Goal: Find specific page/section: Find specific page/section

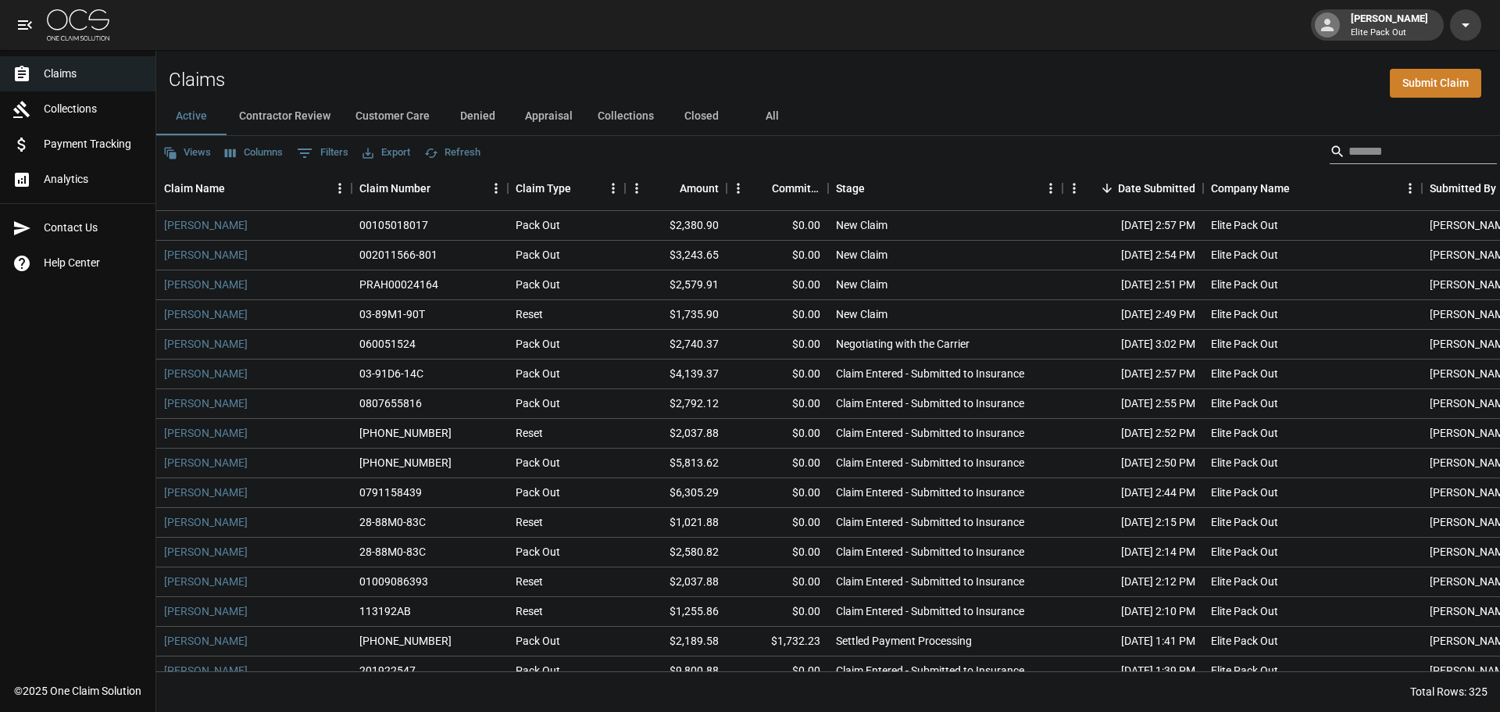
click at [1364, 159] on input "Search" at bounding box center [1410, 151] width 125 height 25
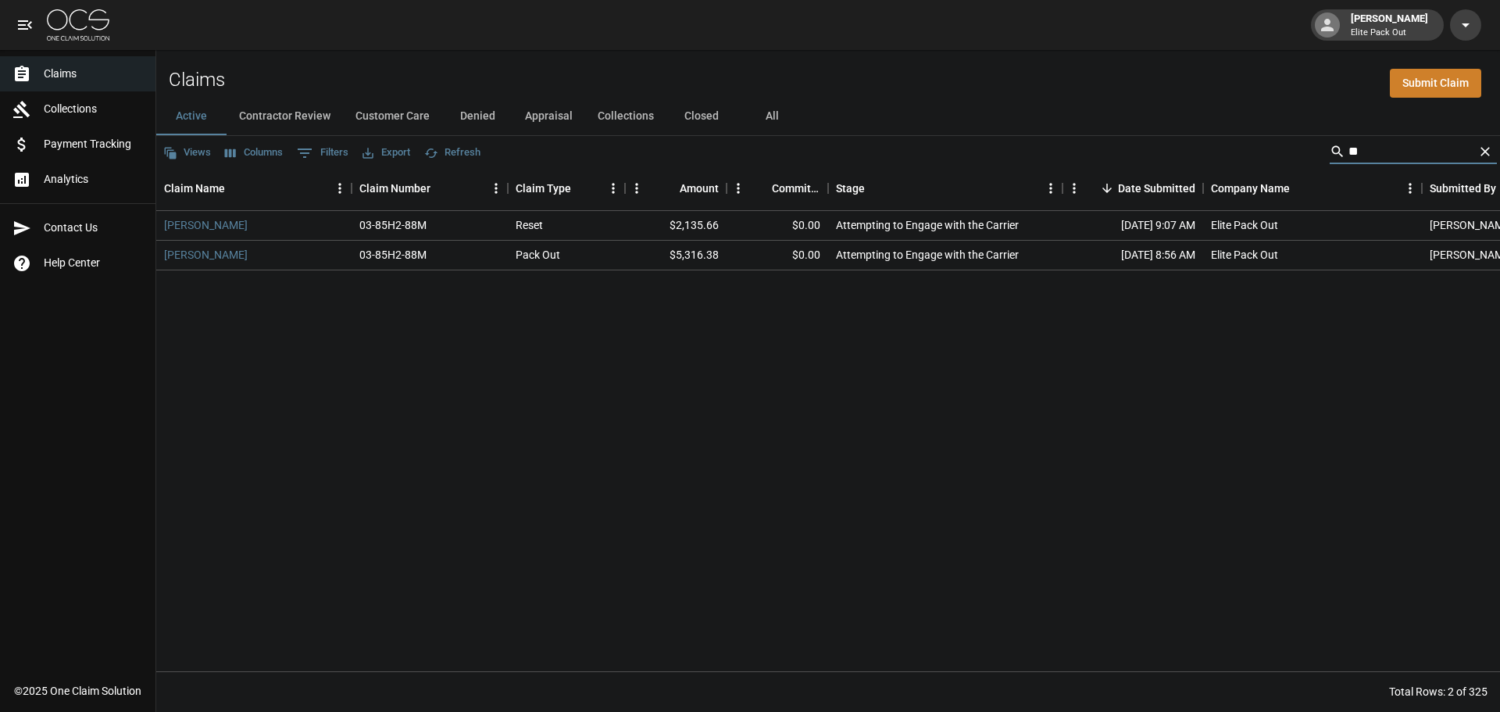
type input "*"
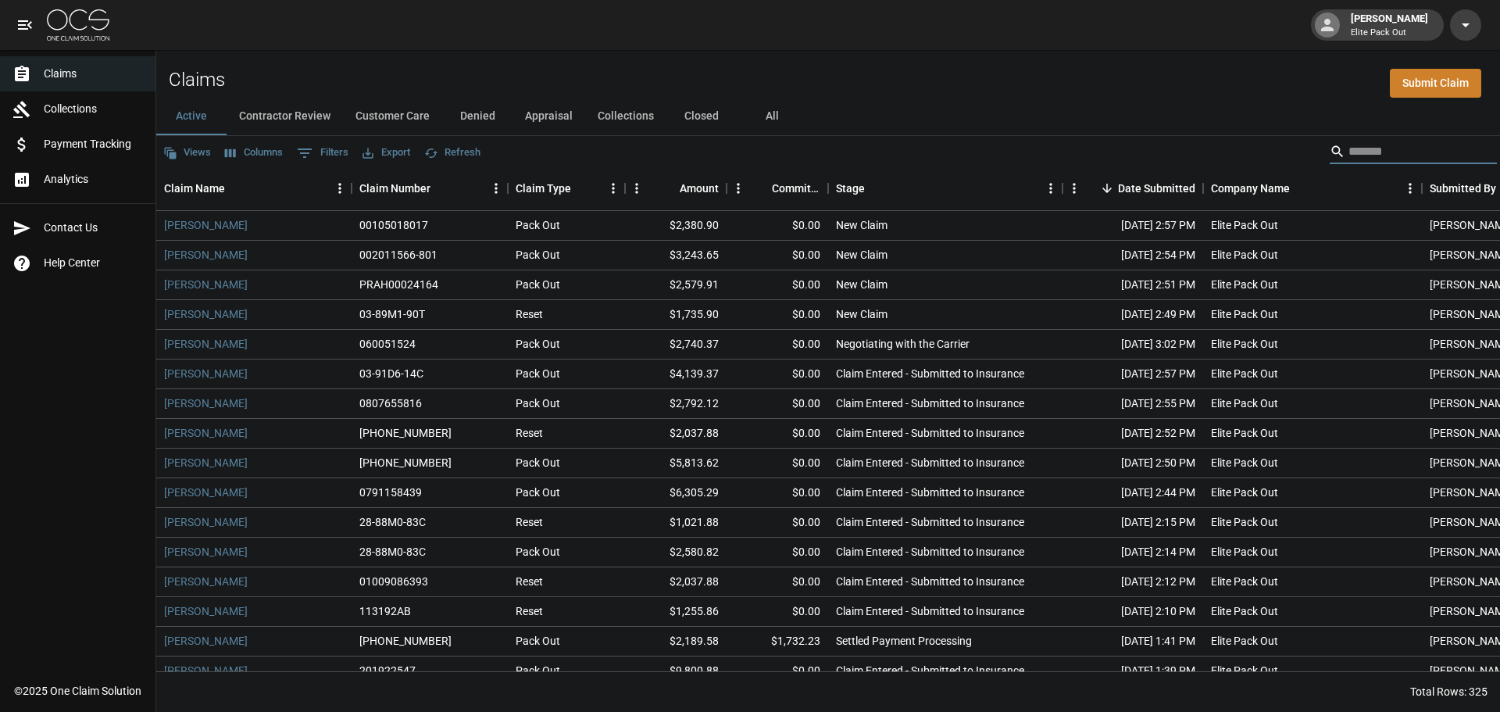
click at [770, 121] on button "All" at bounding box center [772, 116] width 70 height 37
click at [1357, 150] on input "Search" at bounding box center [1410, 151] width 125 height 25
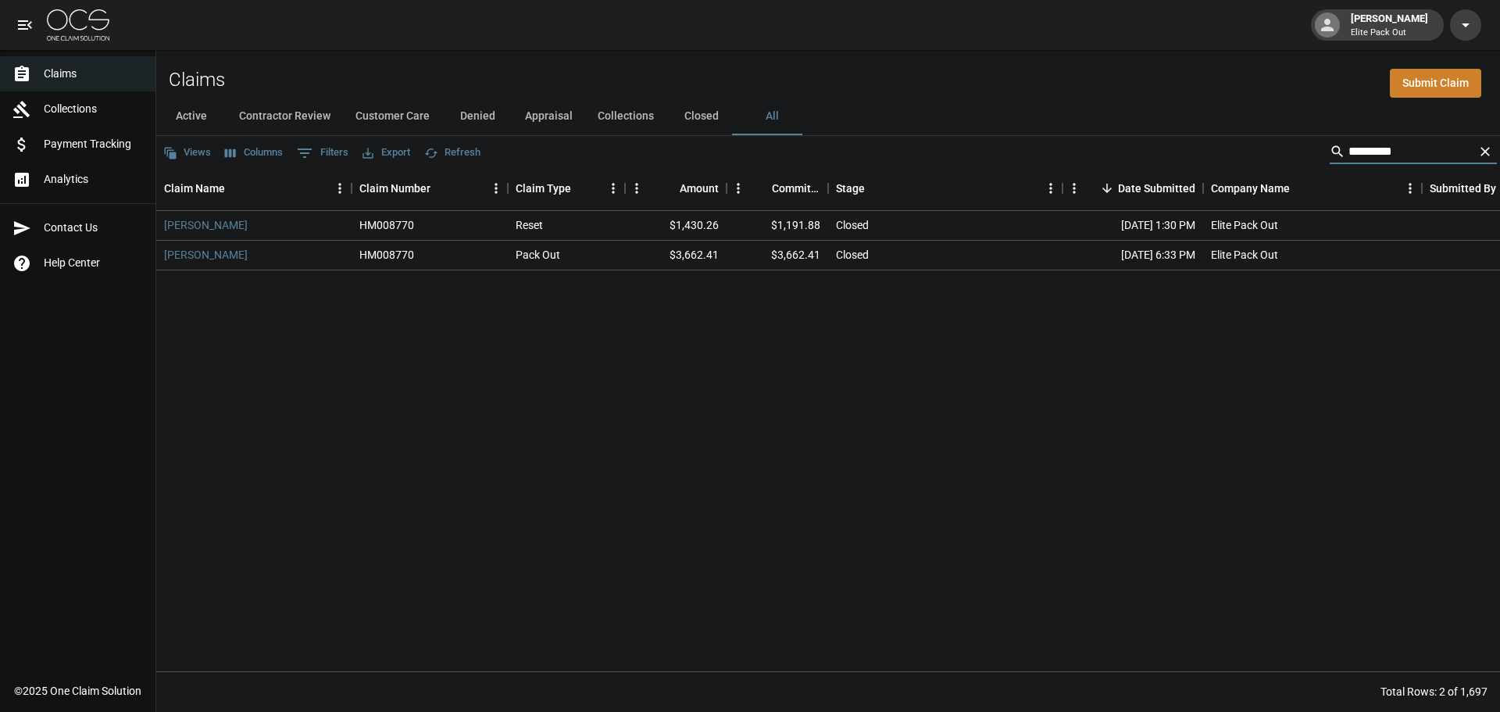
type input "********"
click at [104, 90] on link "Claims" at bounding box center [77, 73] width 155 height 35
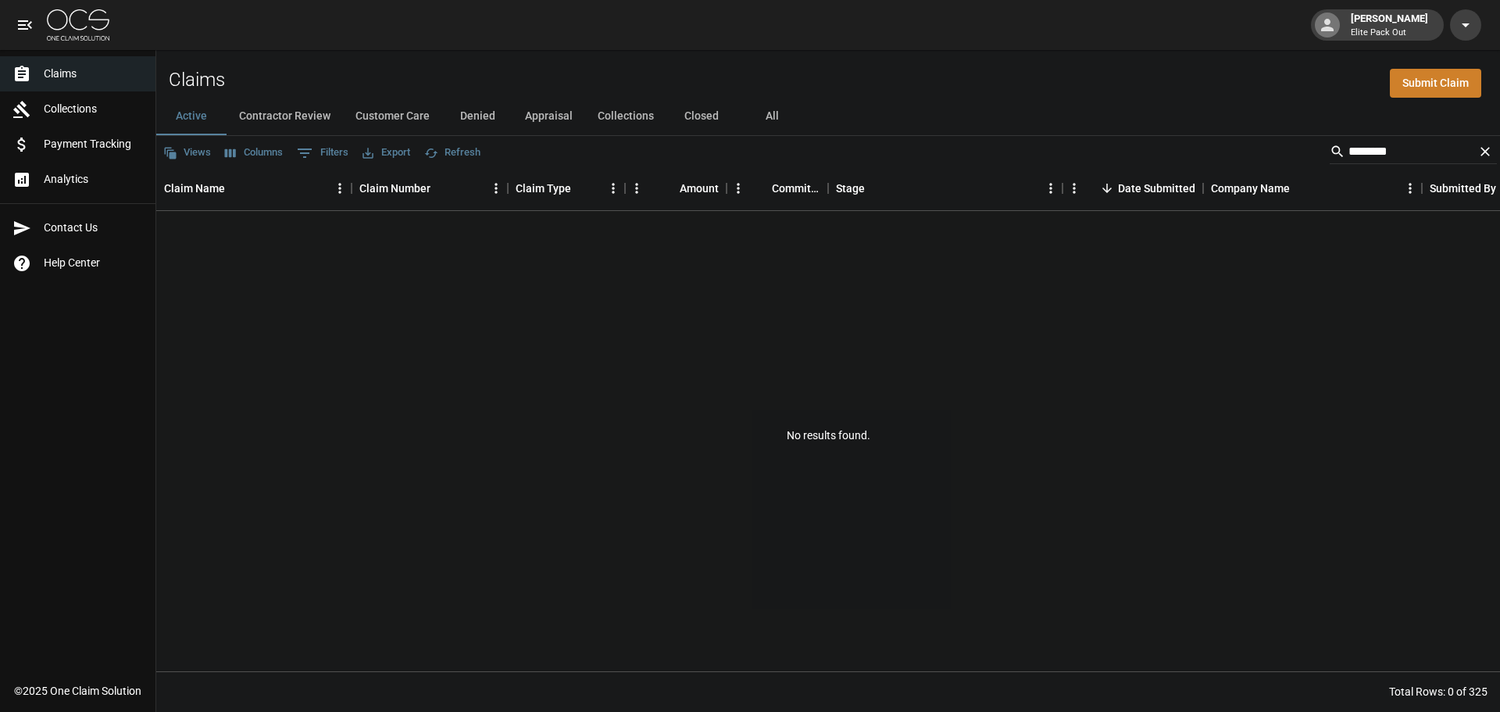
click at [737, 26] on div "[PERSON_NAME] Elite Pack Out" at bounding box center [750, 25] width 1500 height 50
